Goal: Task Accomplishment & Management: Manage account settings

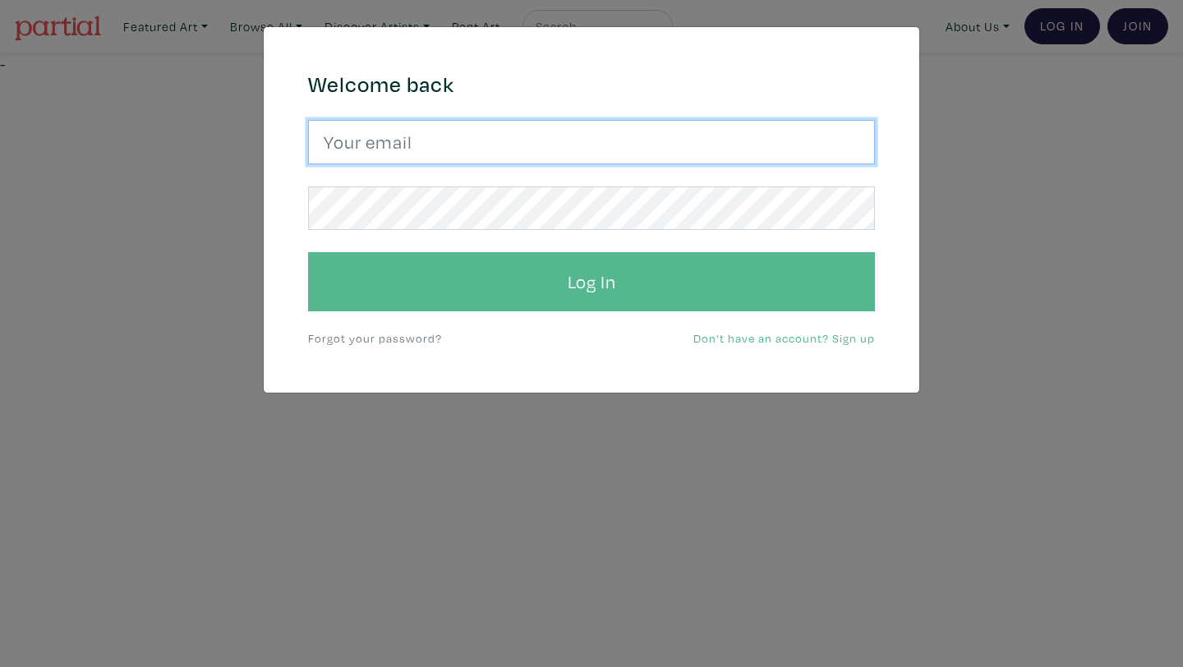
type input "amadaestabillo@gmail.com"
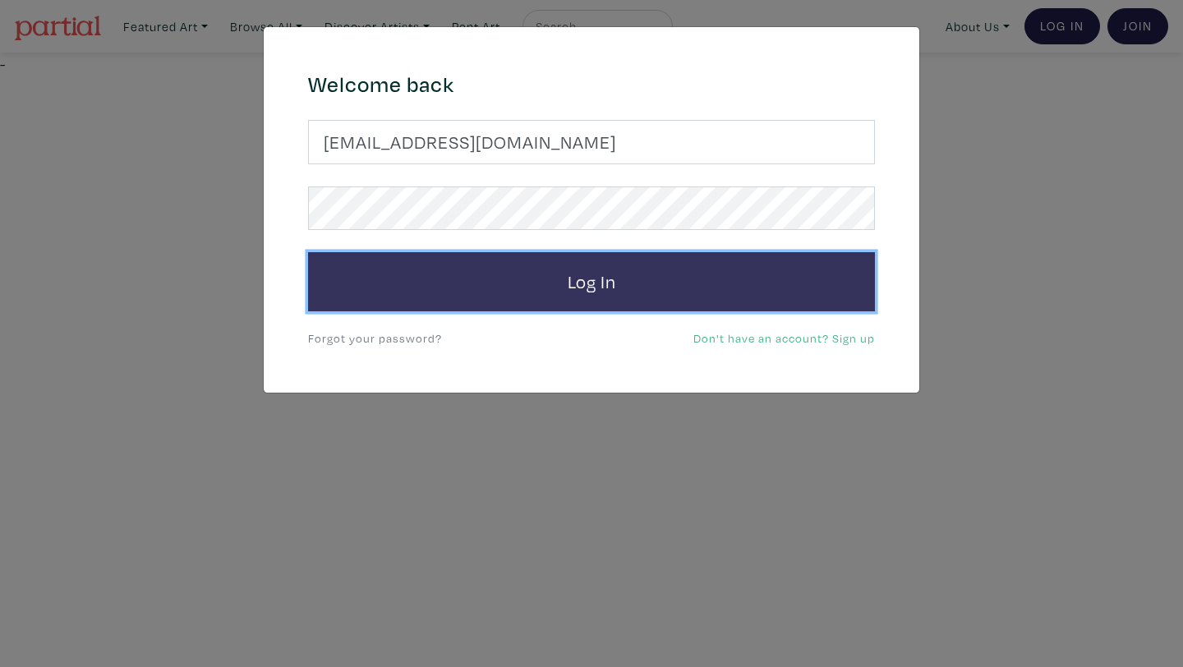
click at [526, 292] on button "Log In" at bounding box center [591, 281] width 567 height 59
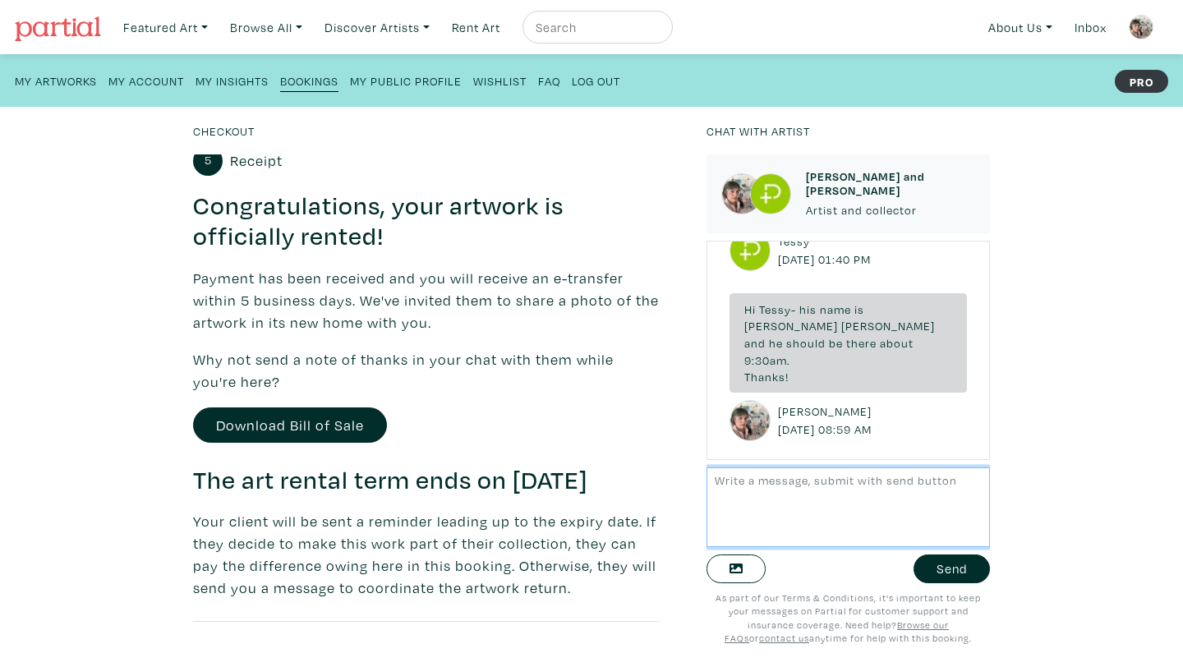
scroll to position [3976, 0]
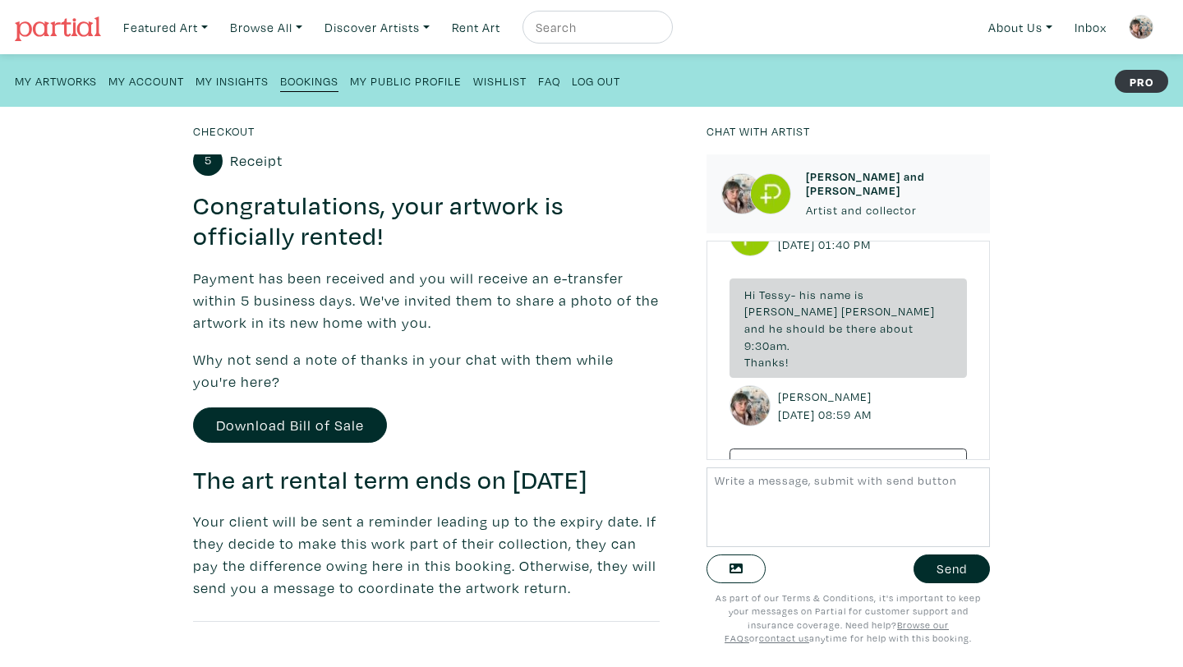
click at [324, 80] on small "Bookings" at bounding box center [309, 81] width 58 height 16
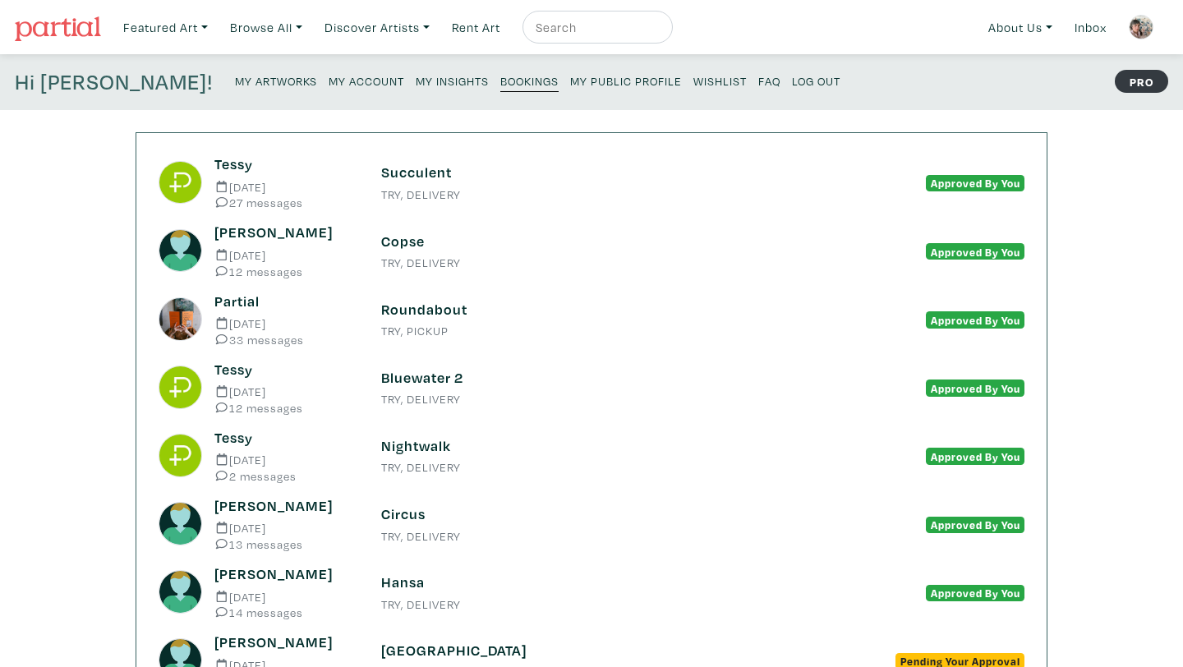
click at [270, 200] on small "27 messages" at bounding box center [285, 202] width 142 height 12
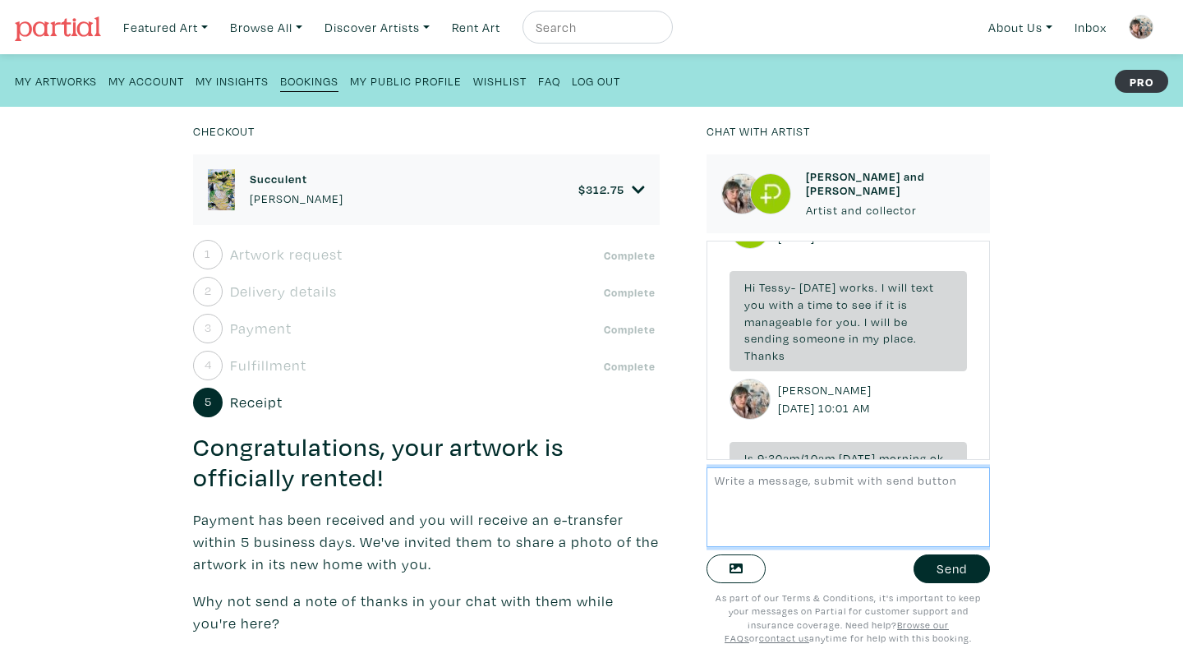
scroll to position [3976, 0]
